Goal: Transaction & Acquisition: Purchase product/service

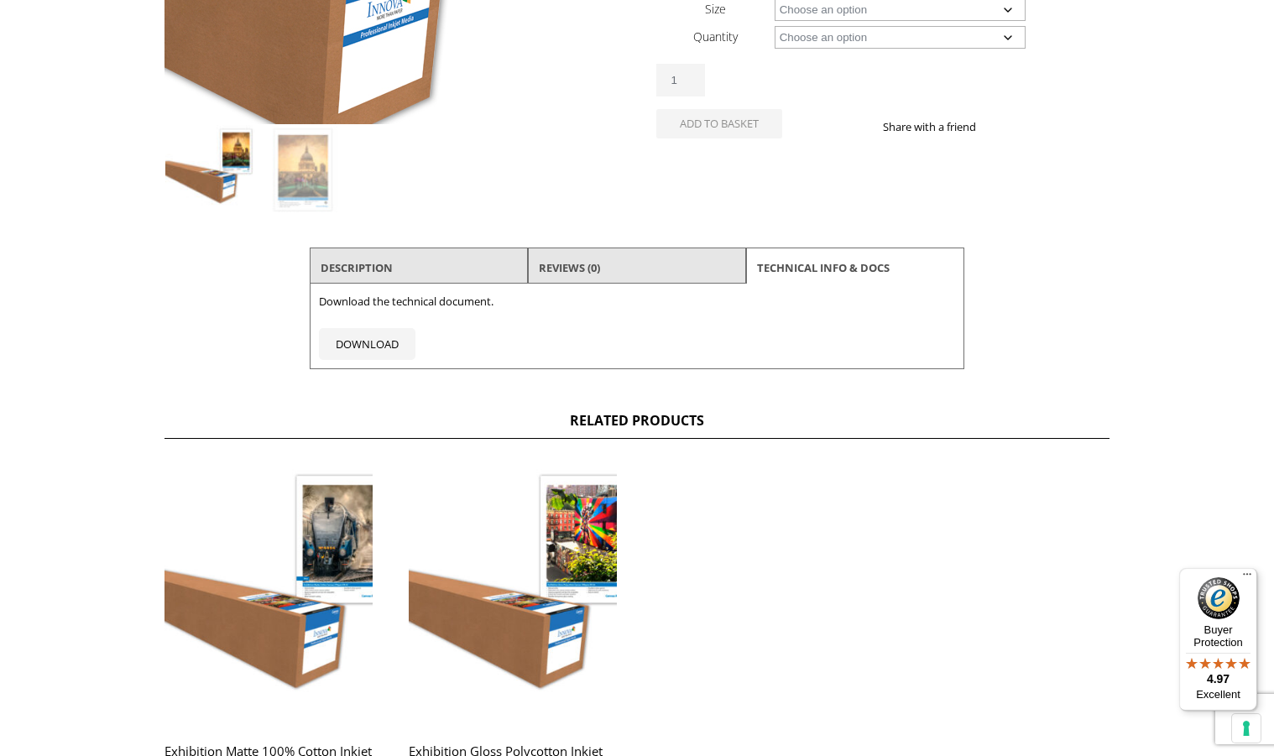
scroll to position [662, 0]
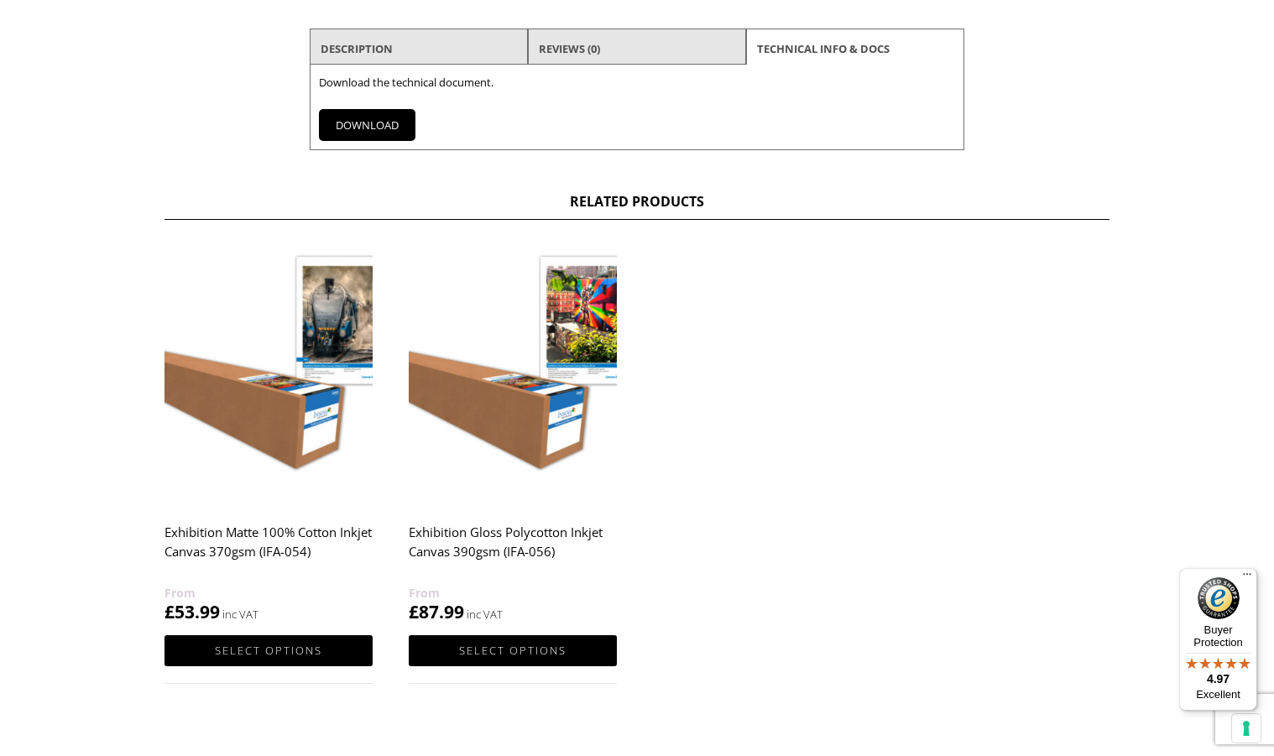
click at [338, 118] on link "DOWNLOAD" at bounding box center [367, 125] width 97 height 32
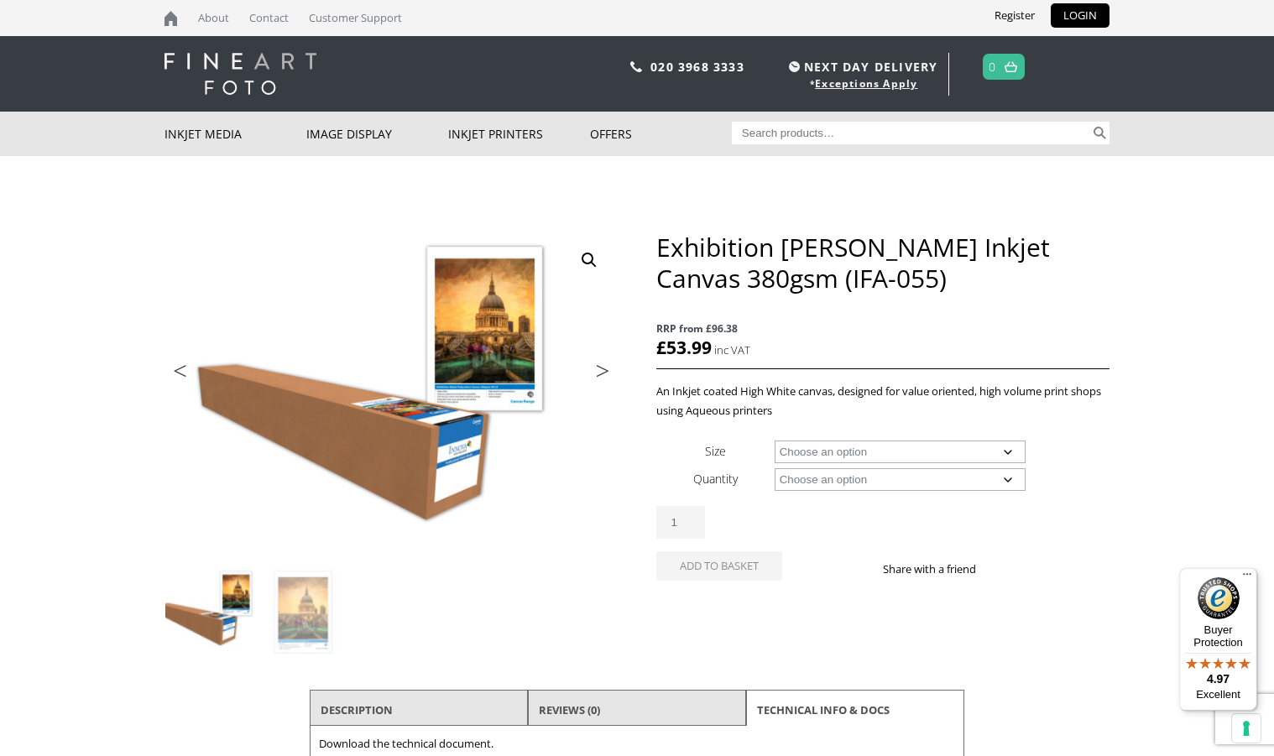
scroll to position [0, 0]
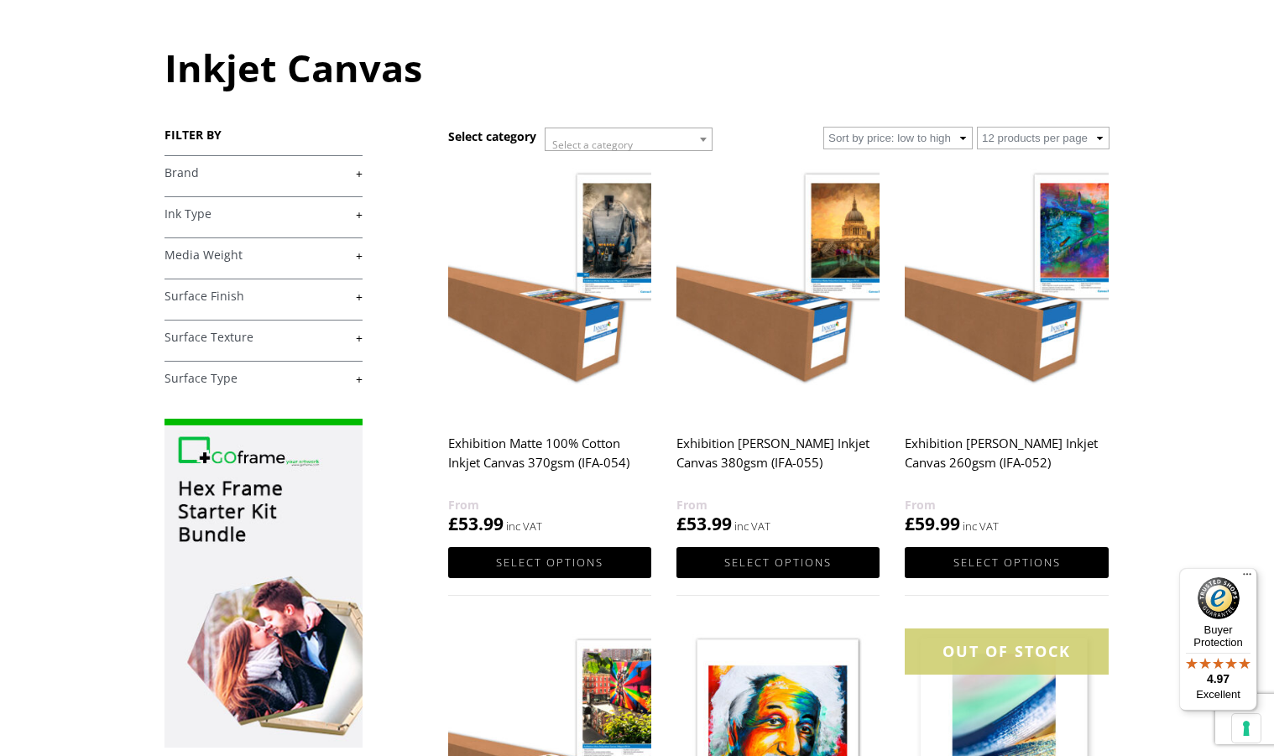
scroll to position [165, 0]
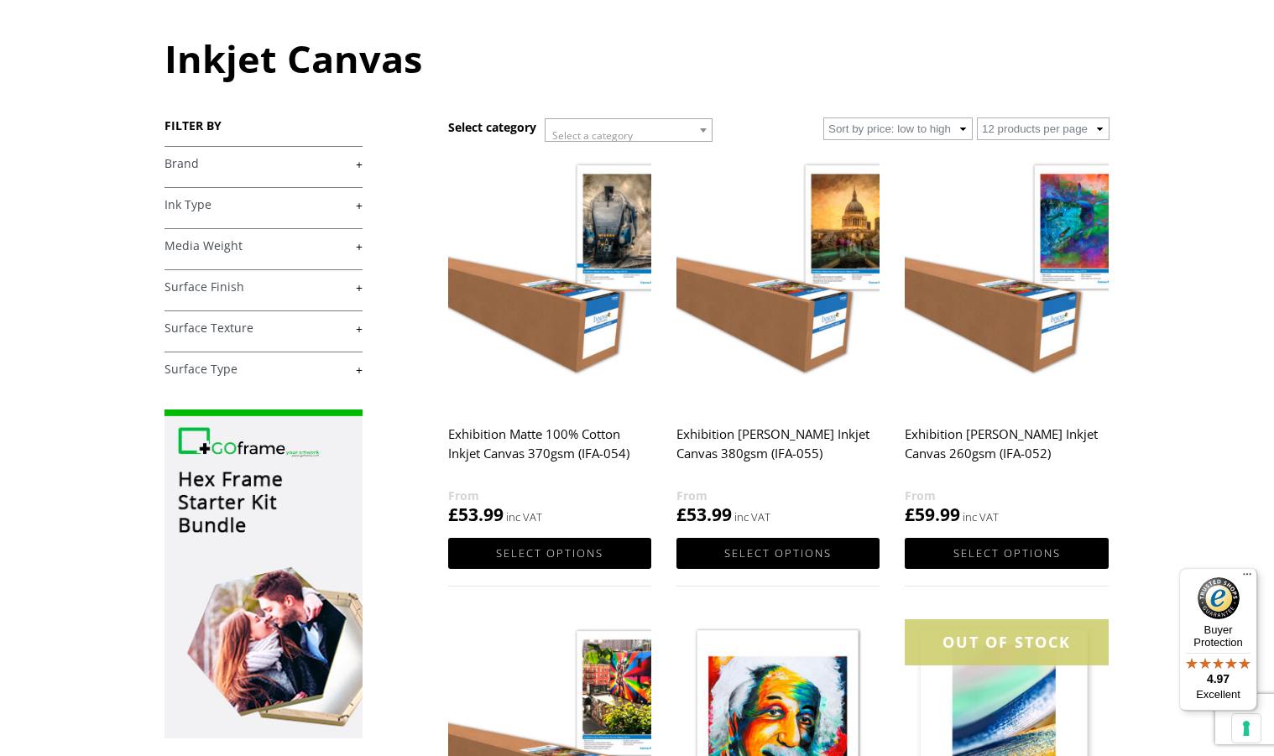
click at [787, 345] on img at bounding box center [778, 281] width 203 height 254
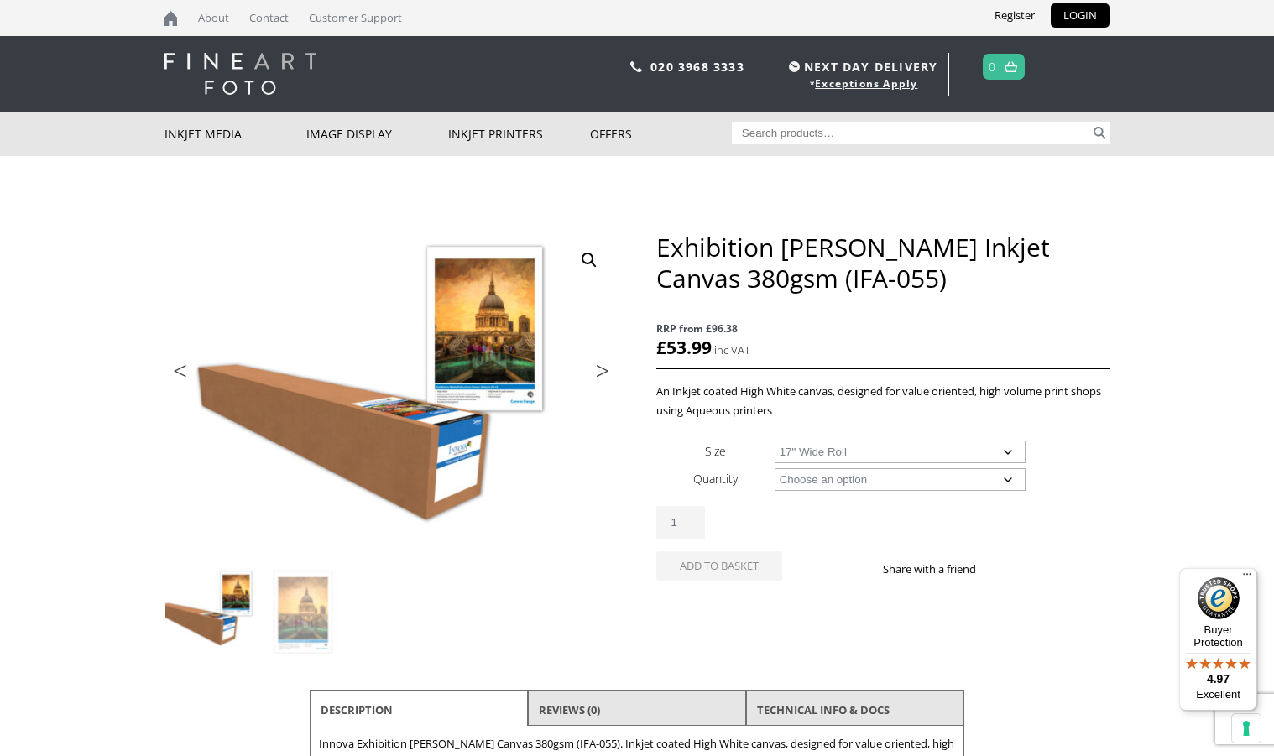
select select "17-wide-roll"
select select "15m"
select select "17-wide-roll"
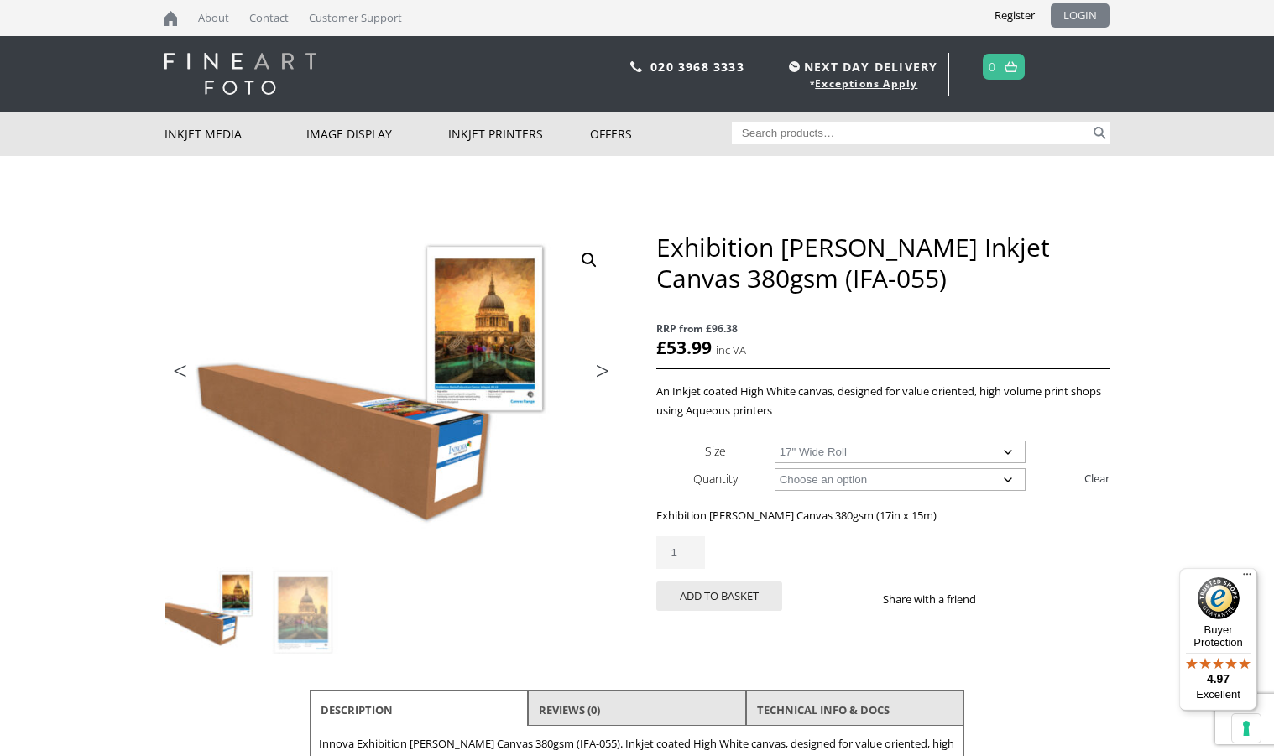
click at [1084, 12] on link "LOGIN" at bounding box center [1080, 15] width 59 height 24
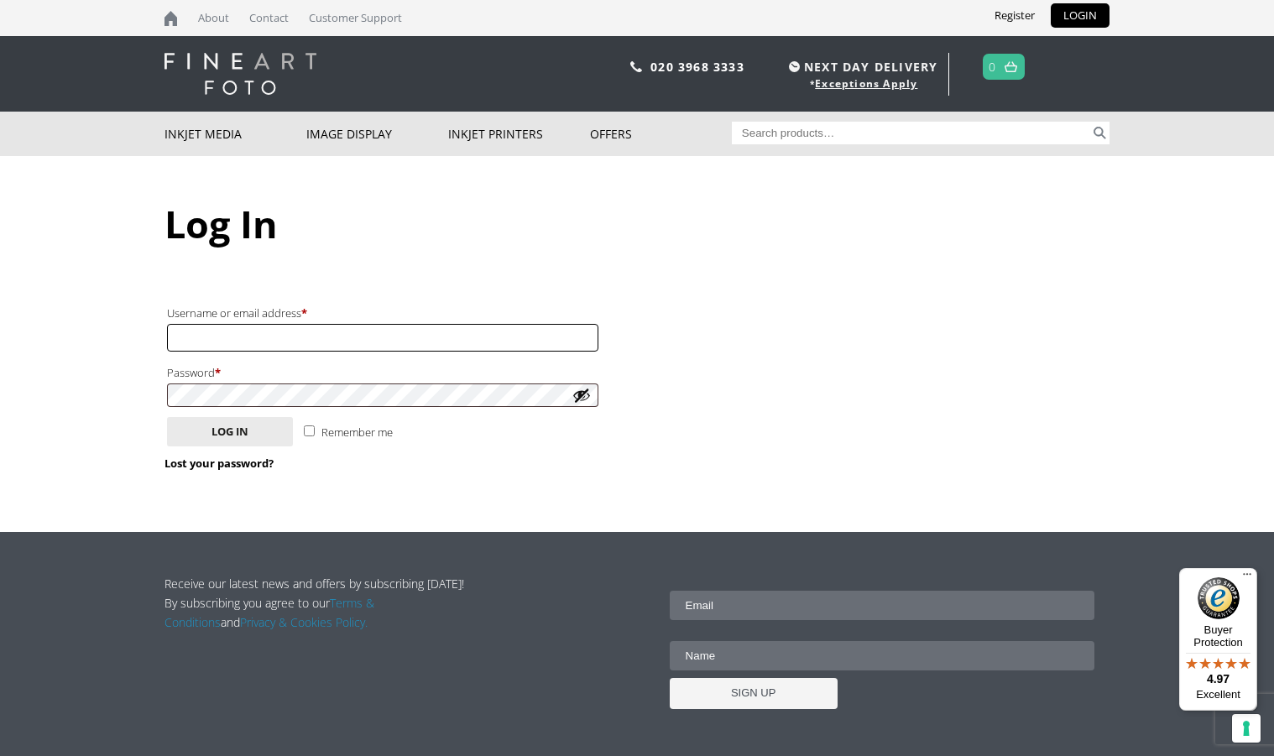
type input "info@wrightedigital.co.uk"
click at [230, 427] on button "Log in" at bounding box center [230, 431] width 126 height 29
